Goal: Check status: Check status

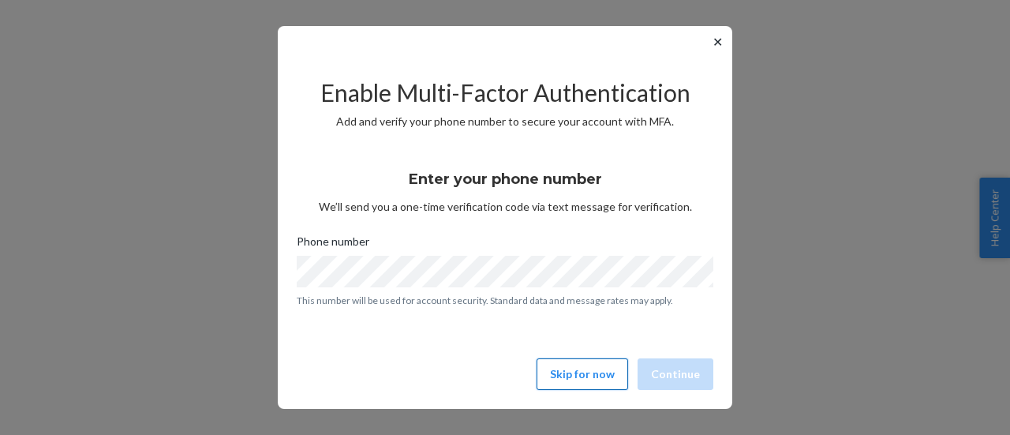
click at [590, 378] on button "Skip for now" at bounding box center [583, 374] width 92 height 32
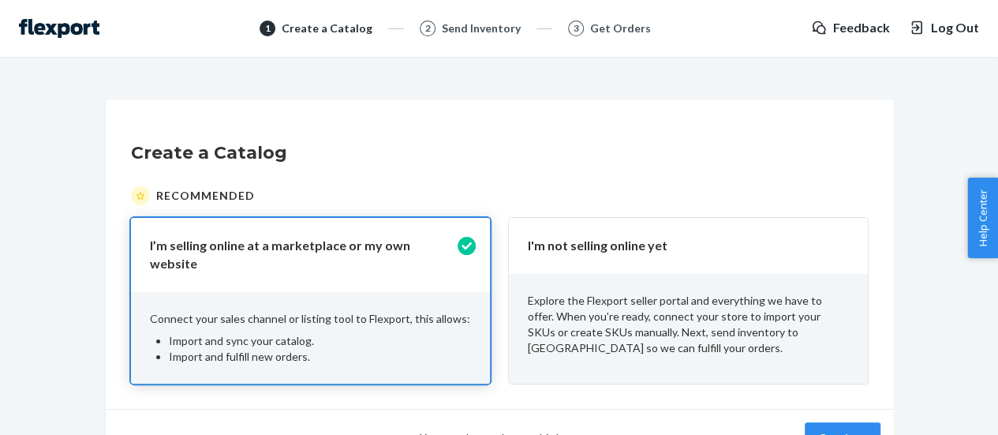
click at [672, 272] on div "I'm not selling online yet" at bounding box center [688, 246] width 359 height 56
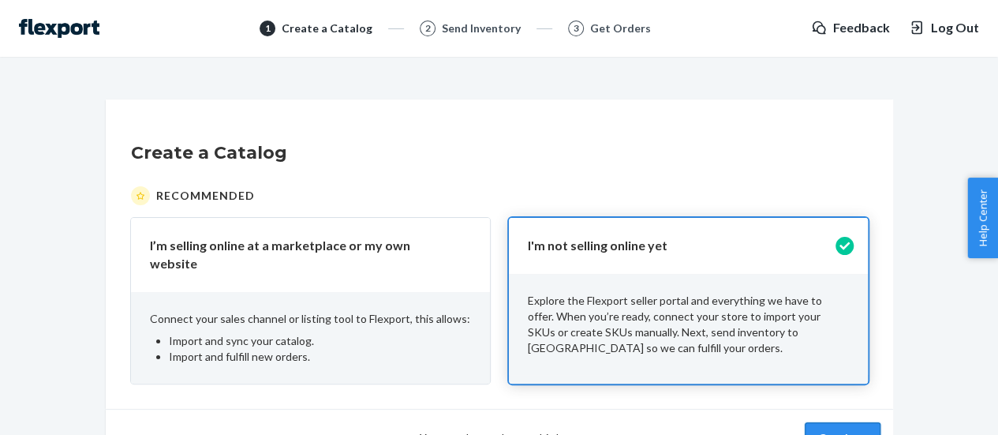
click at [858, 425] on button "Continue" at bounding box center [843, 438] width 76 height 32
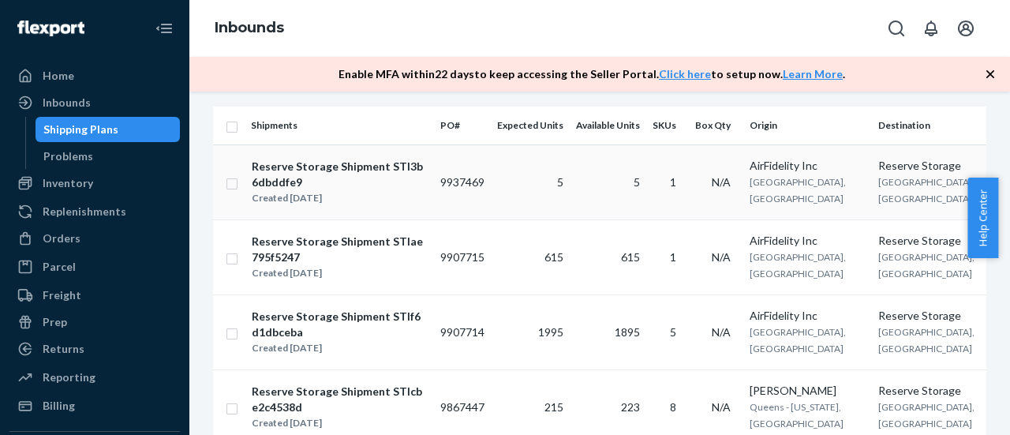
scroll to position [237, 0]
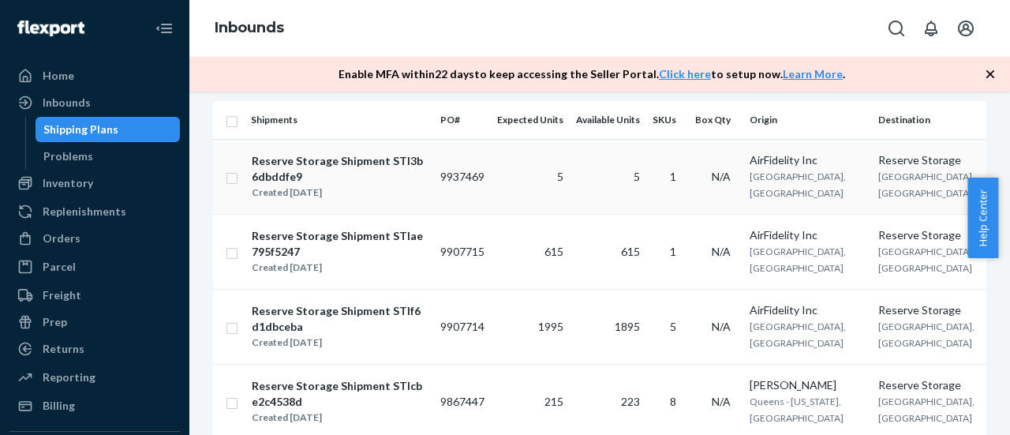
click at [395, 162] on div "Reserve Storage Shipment STI3b6dbddfe9" at bounding box center [339, 169] width 175 height 32
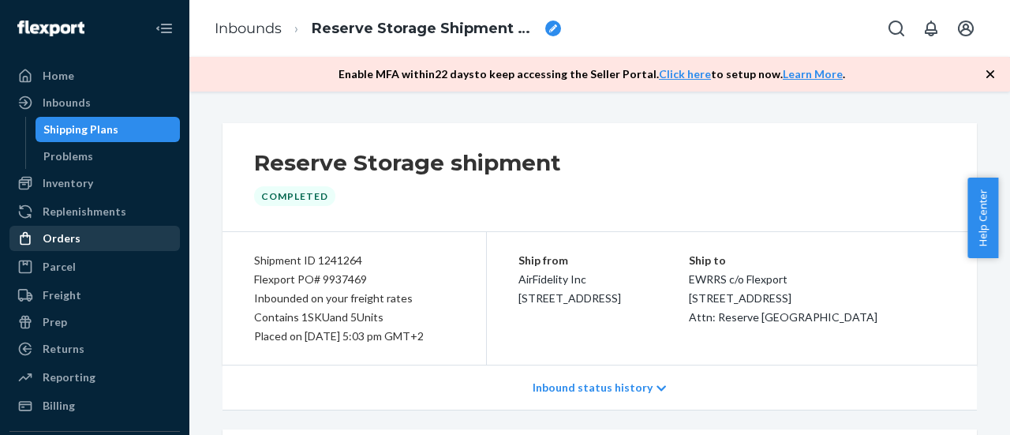
click at [66, 245] on div "Orders" at bounding box center [62, 238] width 38 height 16
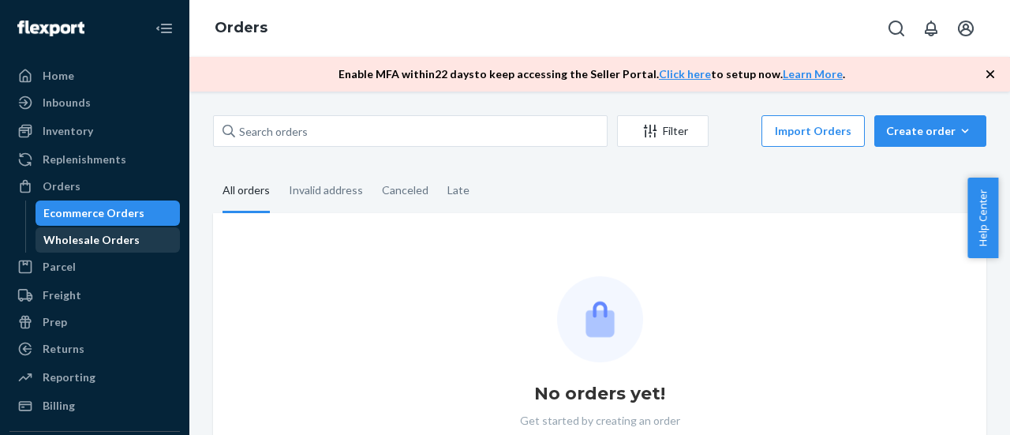
click at [66, 244] on div "Wholesale Orders" at bounding box center [91, 240] width 96 height 16
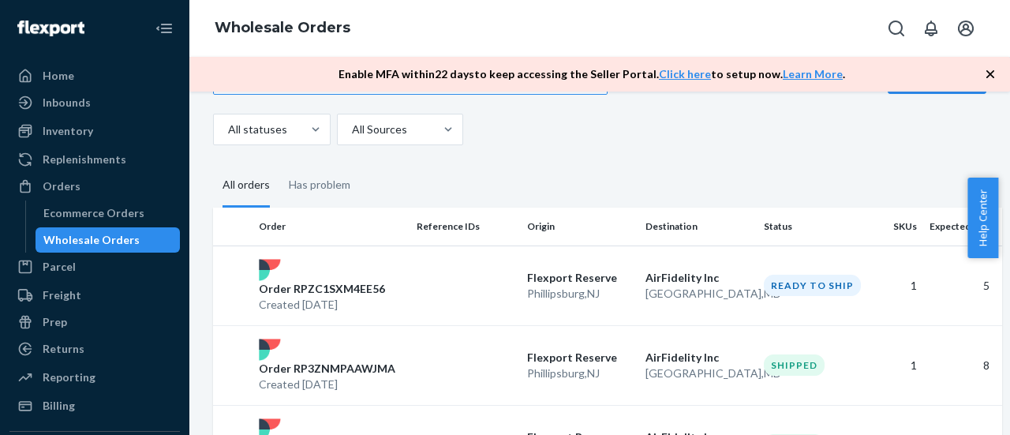
scroll to position [79, 0]
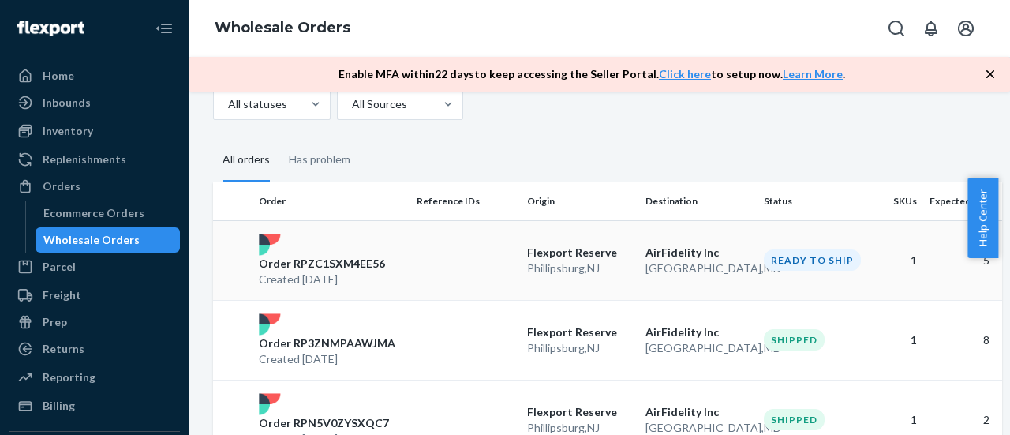
click at [323, 260] on p "Order RPZC1SXM4EE56" at bounding box center [322, 264] width 126 height 16
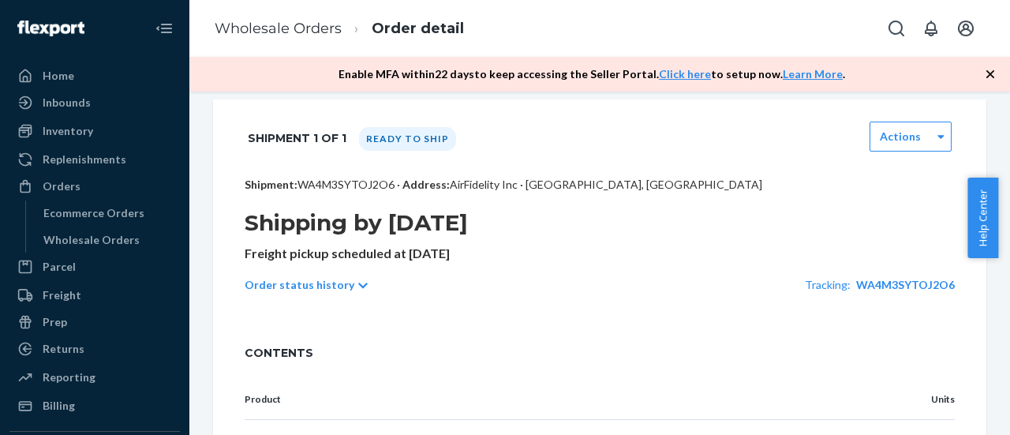
scroll to position [316, 0]
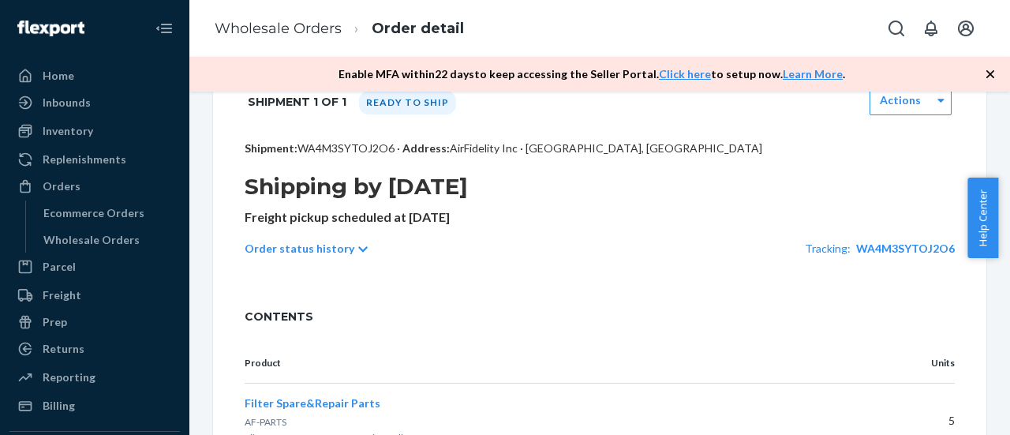
click at [336, 250] on p "Order status history" at bounding box center [300, 249] width 110 height 16
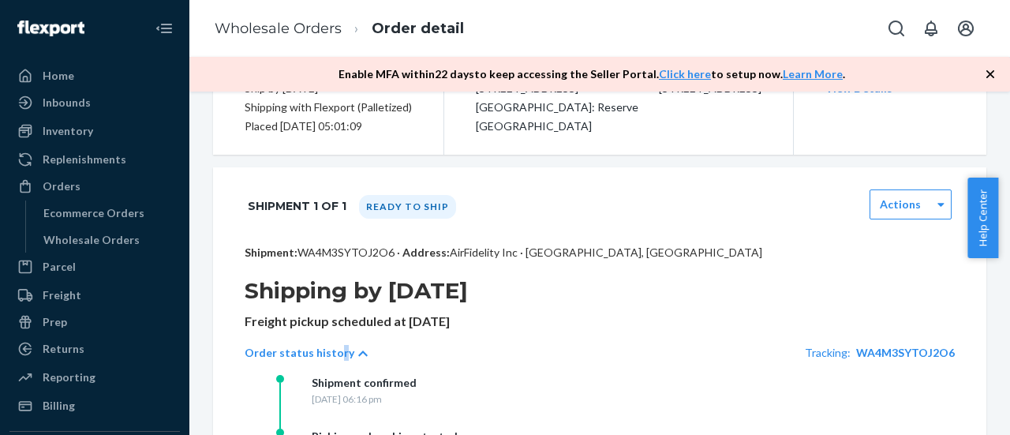
scroll to position [237, 0]
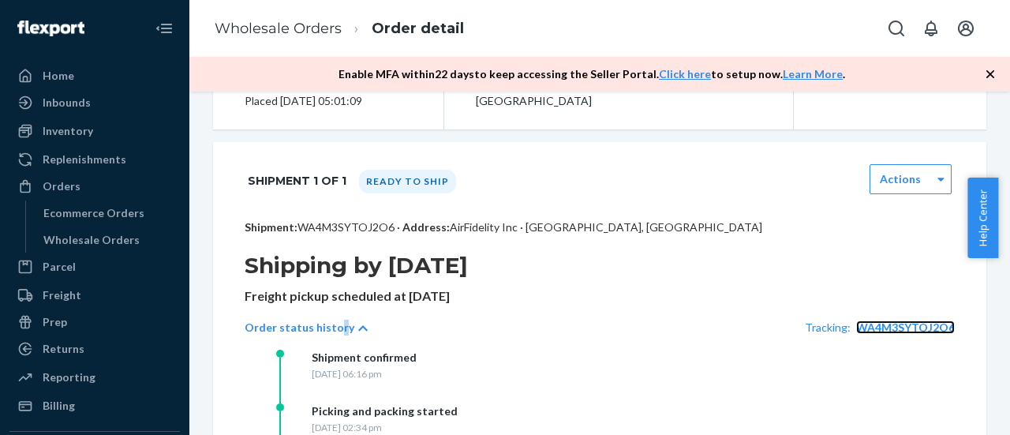
click at [899, 322] on span "WA4M3SYTOJ2O6" at bounding box center [905, 326] width 99 height 13
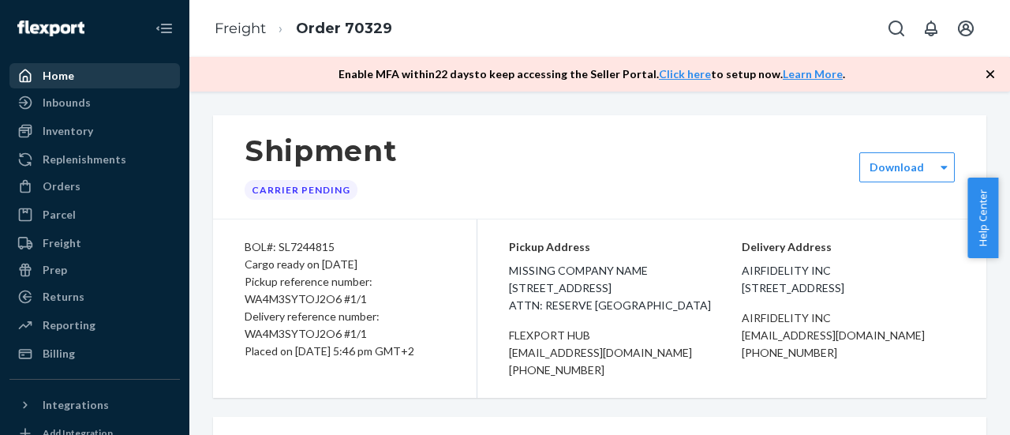
click at [55, 75] on div "Home" at bounding box center [59, 76] width 32 height 16
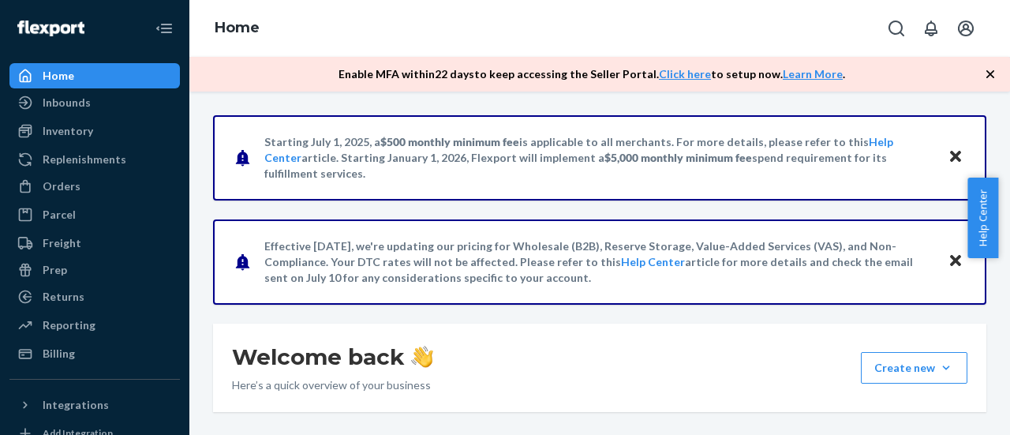
click at [950, 153] on icon "Close" at bounding box center [955, 156] width 11 height 19
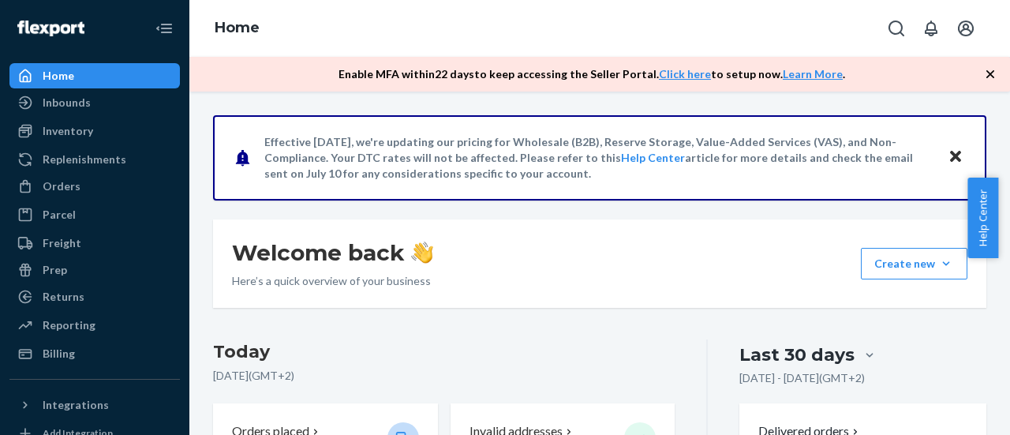
click at [950, 153] on icon "Close" at bounding box center [955, 156] width 11 height 19
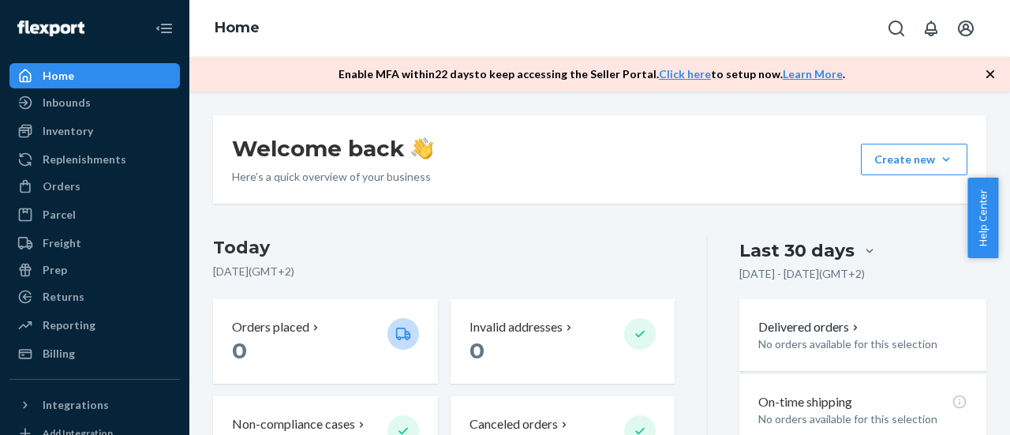
click at [995, 71] on icon "button" at bounding box center [991, 74] width 16 height 16
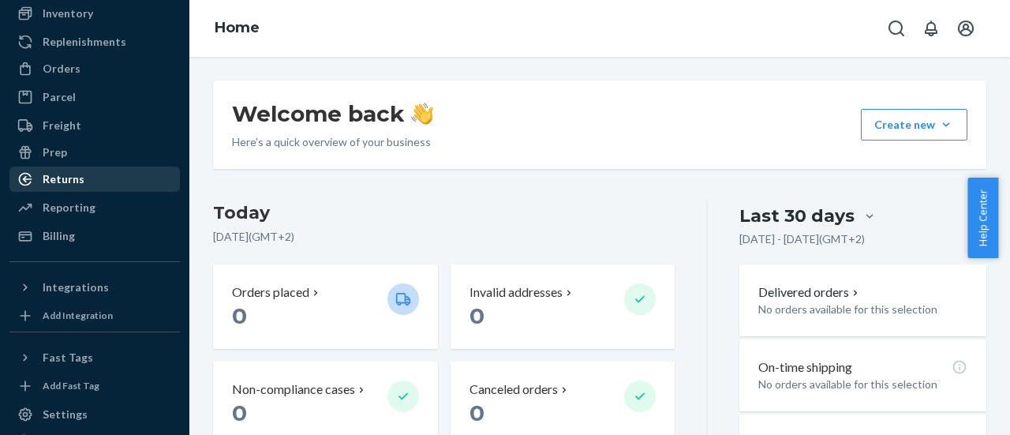
scroll to position [158, 0]
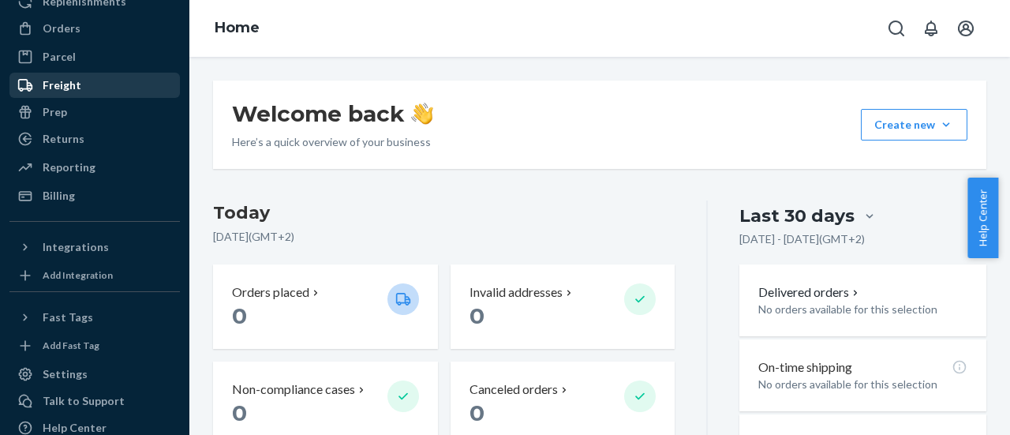
click at [61, 83] on div "Freight" at bounding box center [62, 85] width 39 height 16
